Goal: Check status

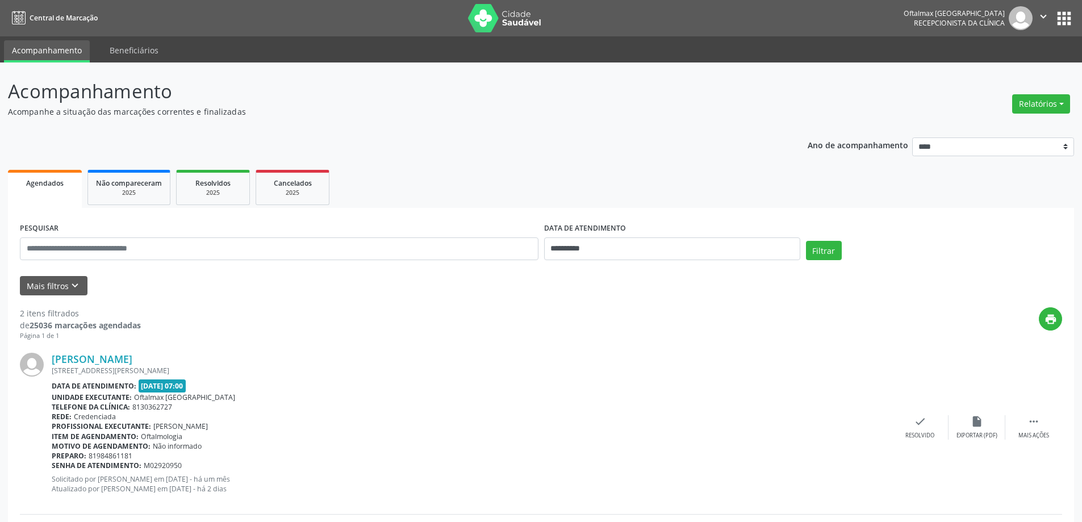
click at [640, 233] on div "DATA DE ATENDIMENTO" at bounding box center [672, 229] width 256 height 18
click at [609, 247] on input "**********" at bounding box center [672, 248] width 256 height 23
click at [632, 328] on span "8" at bounding box center [631, 331] width 22 height 22
type input "**********"
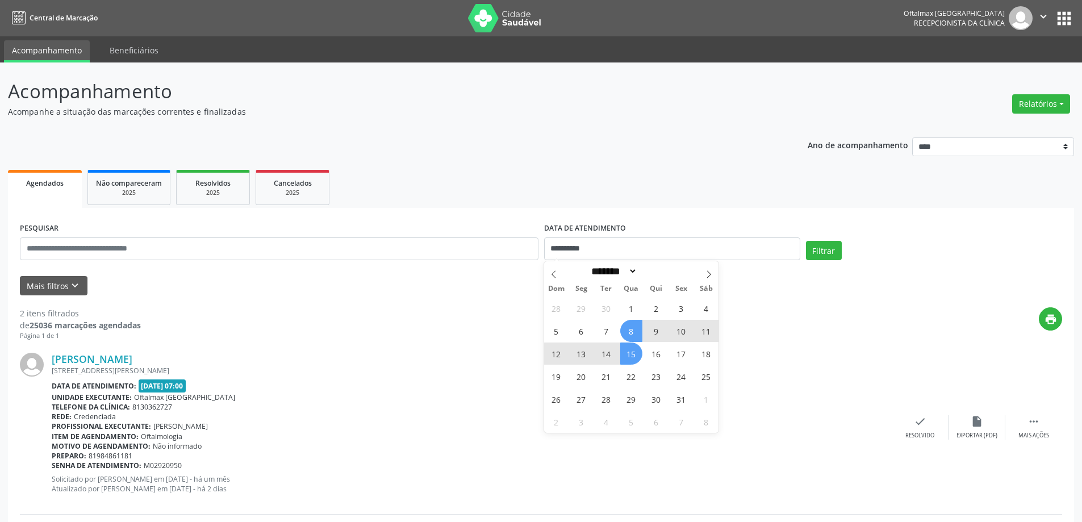
click at [634, 353] on span "15" at bounding box center [631, 354] width 22 height 22
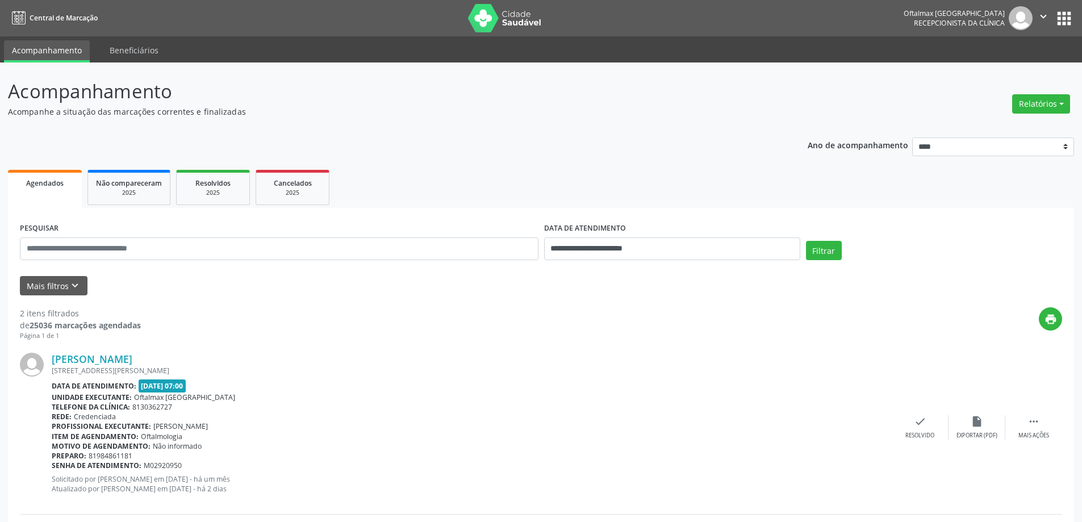
click at [64, 298] on div "2 itens filtrados de 25036 marcações agendadas Página 1 de 1 print [PERSON_NAME…" at bounding box center [541, 491] width 1042 height 392
click at [69, 286] on icon "keyboard_arrow_down" at bounding box center [75, 285] width 12 height 12
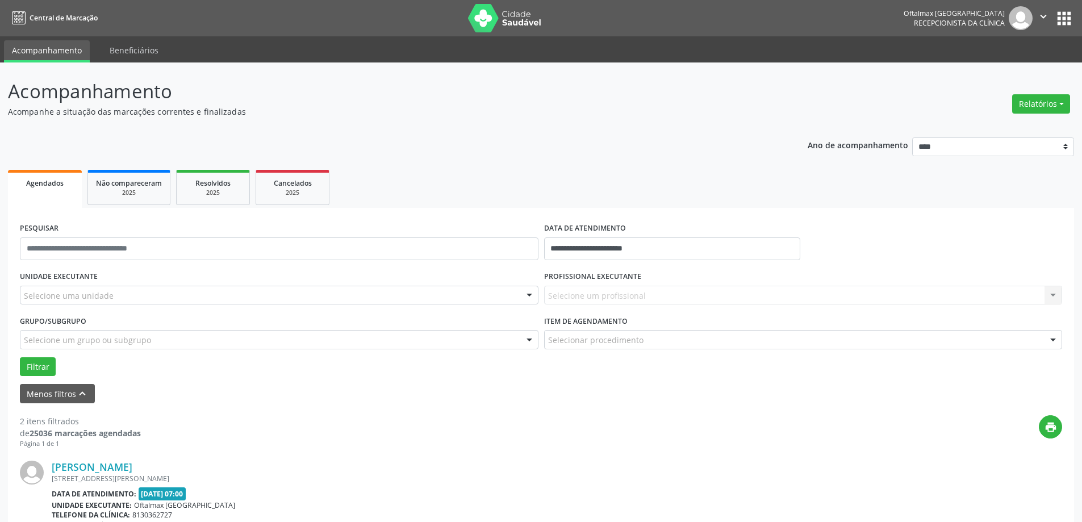
click at [77, 282] on label "UNIDADE EXECUTANTE" at bounding box center [59, 277] width 78 height 18
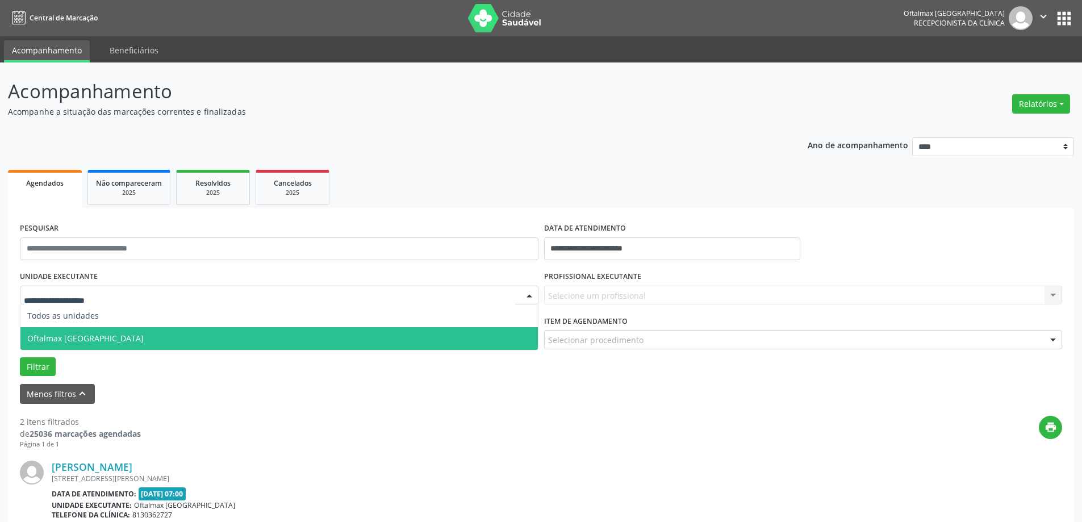
drag, startPoint x: 98, startPoint y: 331, endPoint x: 171, endPoint y: 327, distance: 72.8
click at [99, 333] on span "Oftalmax [GEOGRAPHIC_DATA]" at bounding box center [278, 338] width 517 height 23
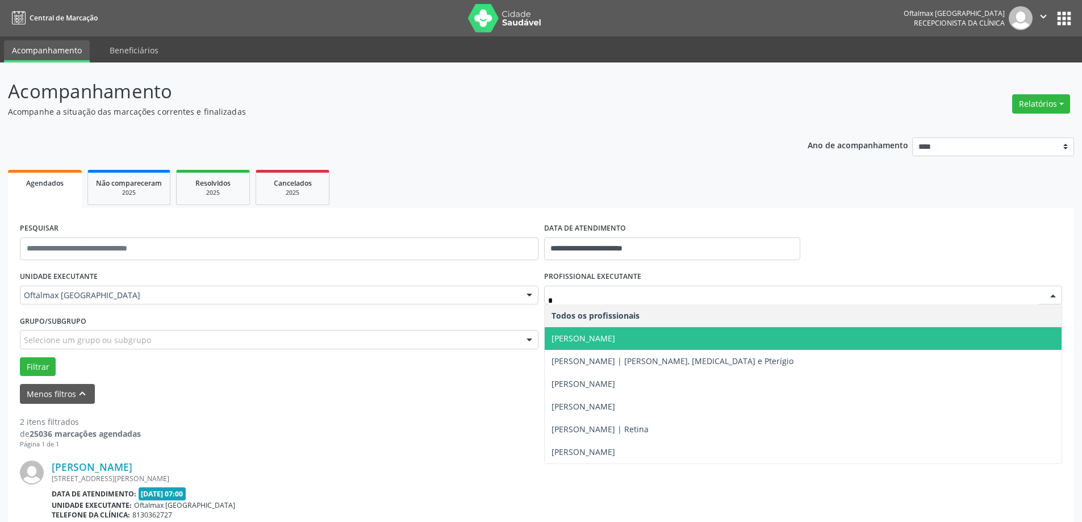
type input "**"
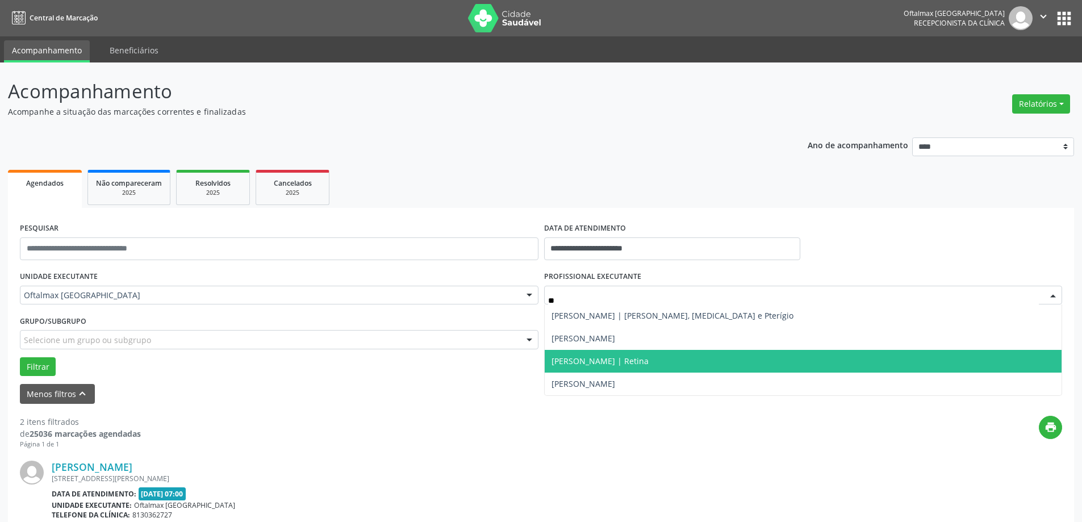
click at [649, 364] on span "[PERSON_NAME] | Retina" at bounding box center [600, 361] width 97 height 11
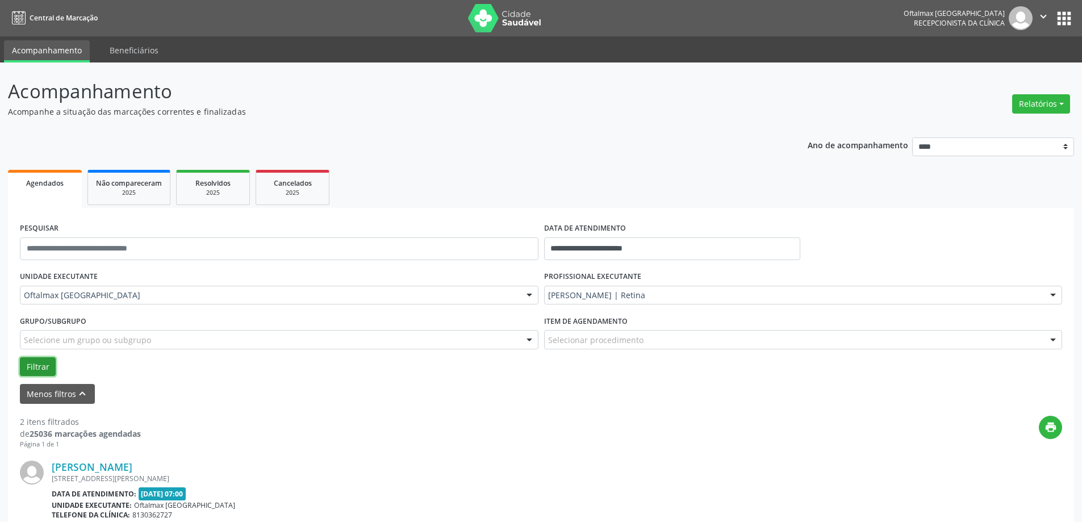
click at [34, 360] on button "Filtrar" at bounding box center [38, 366] width 36 height 19
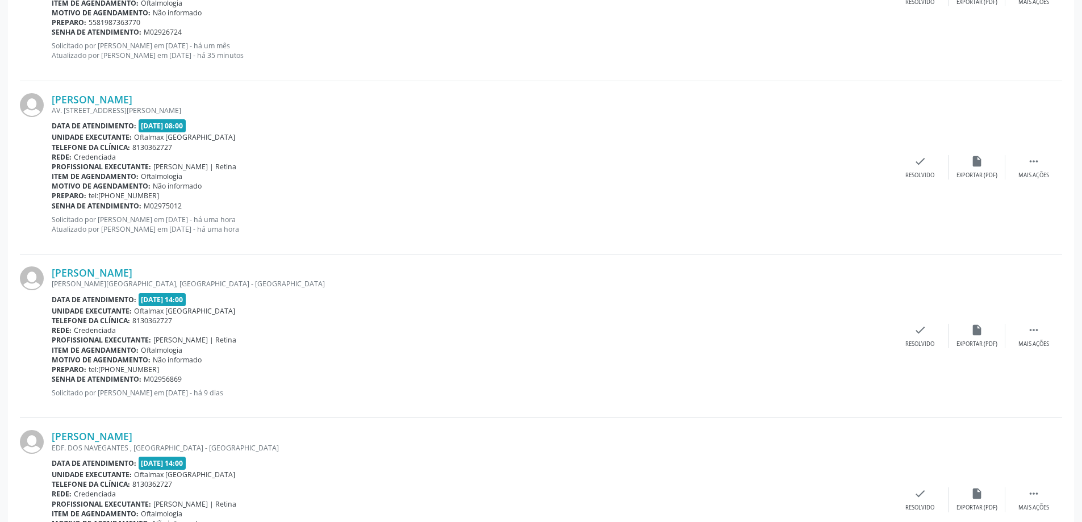
scroll to position [909, 0]
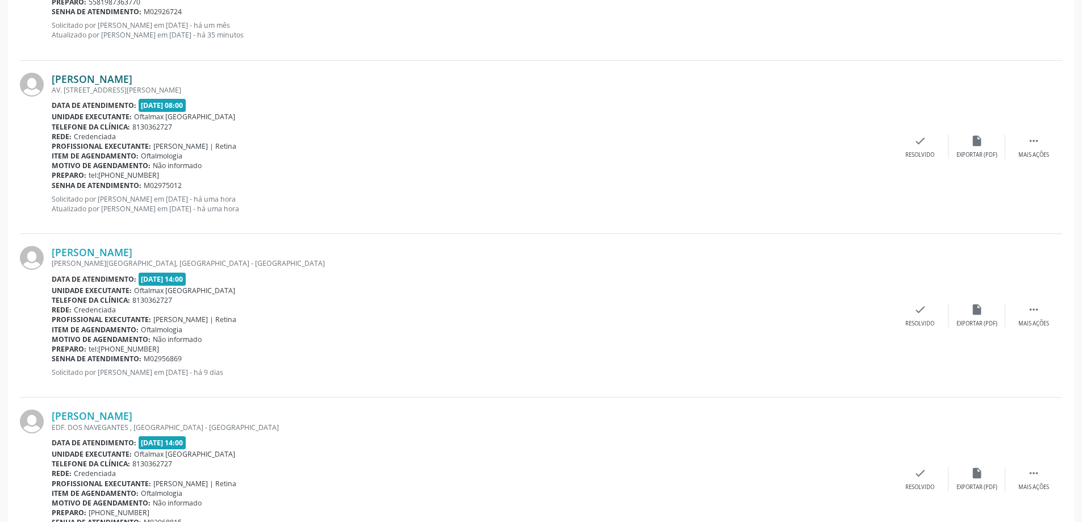
click at [132, 82] on link "[PERSON_NAME]" at bounding box center [92, 79] width 81 height 12
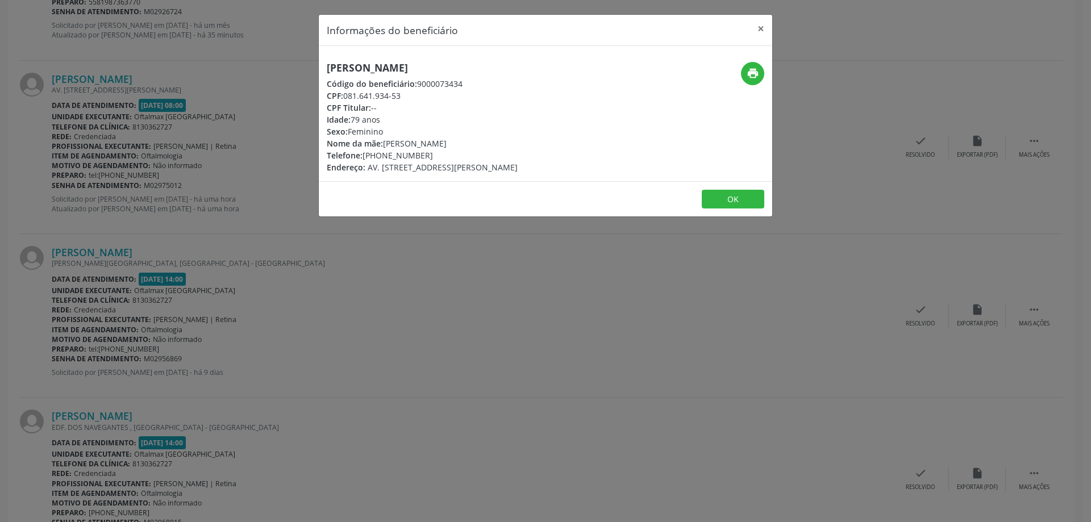
drag, startPoint x: 331, startPoint y: 66, endPoint x: 502, endPoint y: 69, distance: 170.4
click at [502, 69] on h5 "[PERSON_NAME]" at bounding box center [422, 68] width 191 height 12
copy h5 "[PERSON_NAME]"
drag, startPoint x: 347, startPoint y: 95, endPoint x: 411, endPoint y: 91, distance: 63.7
click at [411, 91] on div "CPF: 081.641.934-53" at bounding box center [422, 96] width 191 height 12
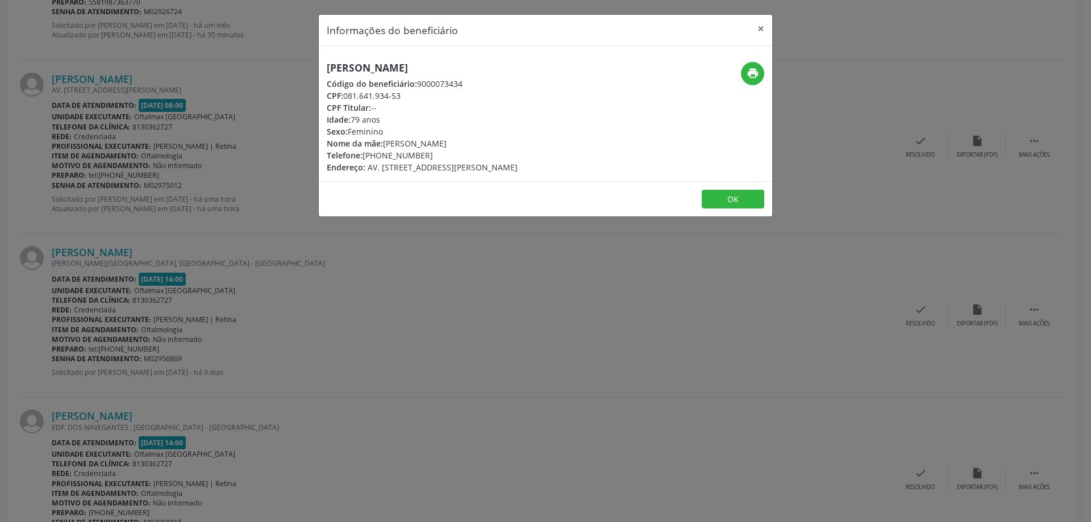
copy div "081.641.934-53"
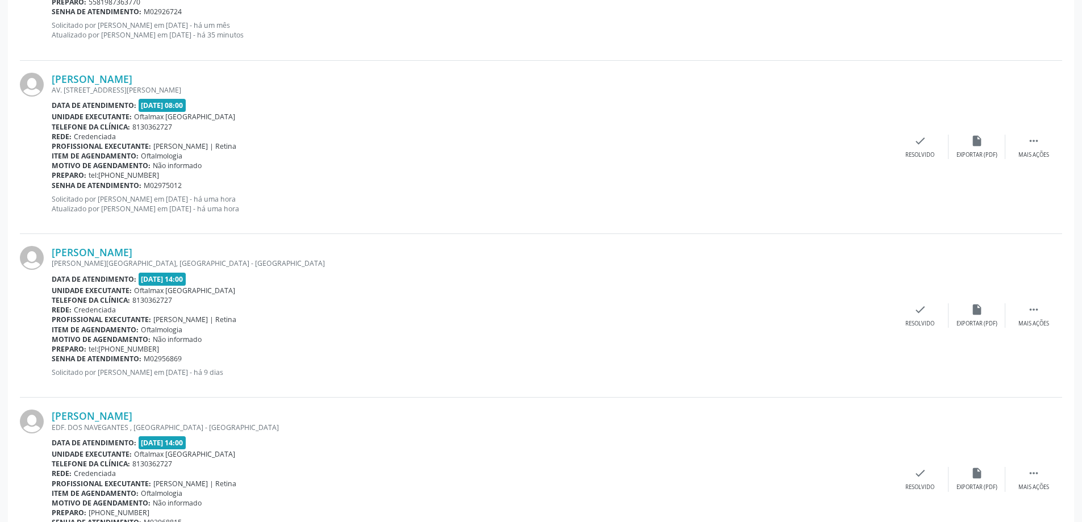
click at [145, 184] on div "Senha de atendimento: M02975012" at bounding box center [472, 186] width 840 height 10
drag, startPoint x: 142, startPoint y: 184, endPoint x: 207, endPoint y: 180, distance: 64.9
click at [207, 181] on div "Senha de atendimento: M02975012" at bounding box center [472, 186] width 840 height 10
copy div "M02975012"
